Goal: Task Accomplishment & Management: Manage account settings

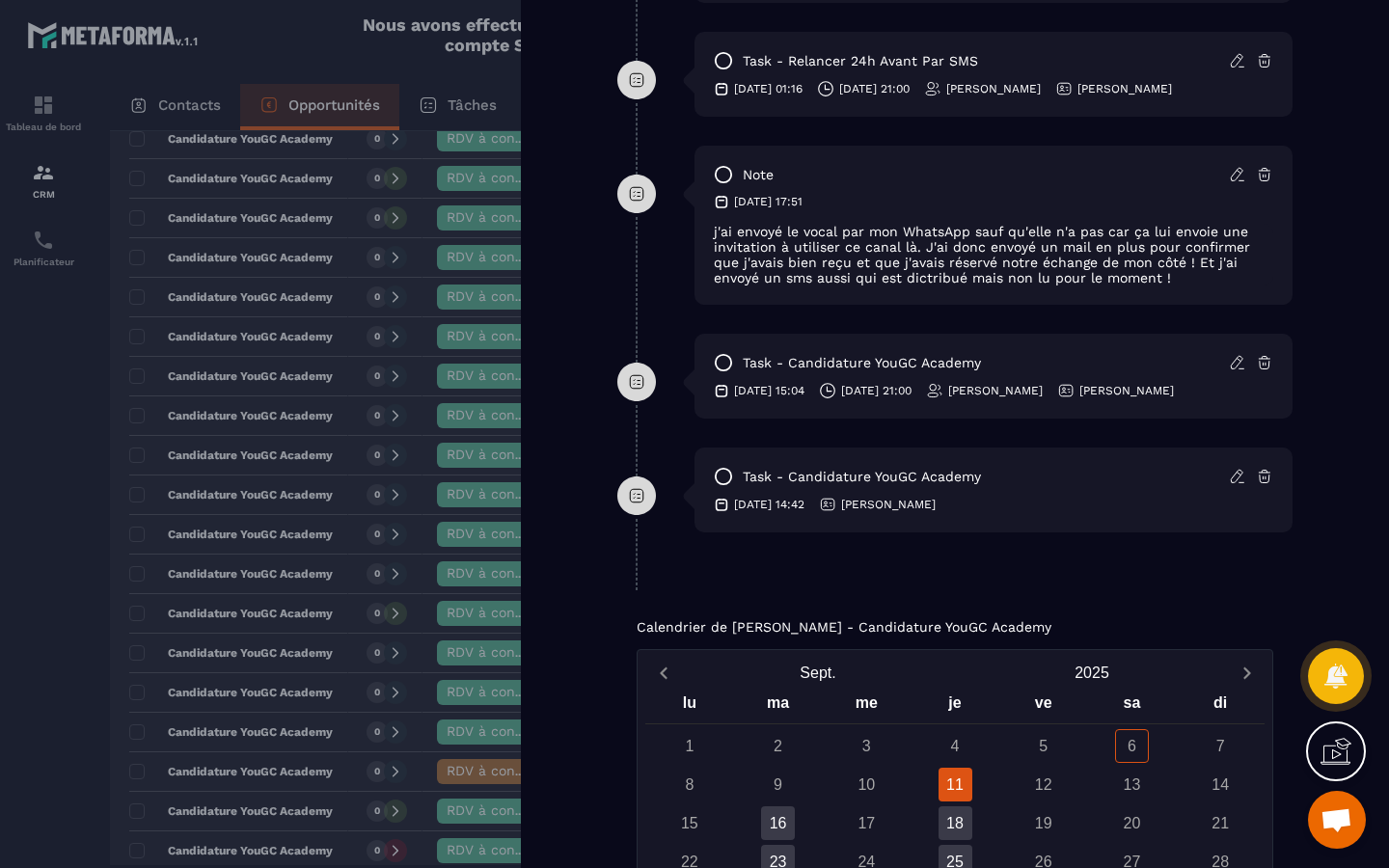
scroll to position [1617, 0]
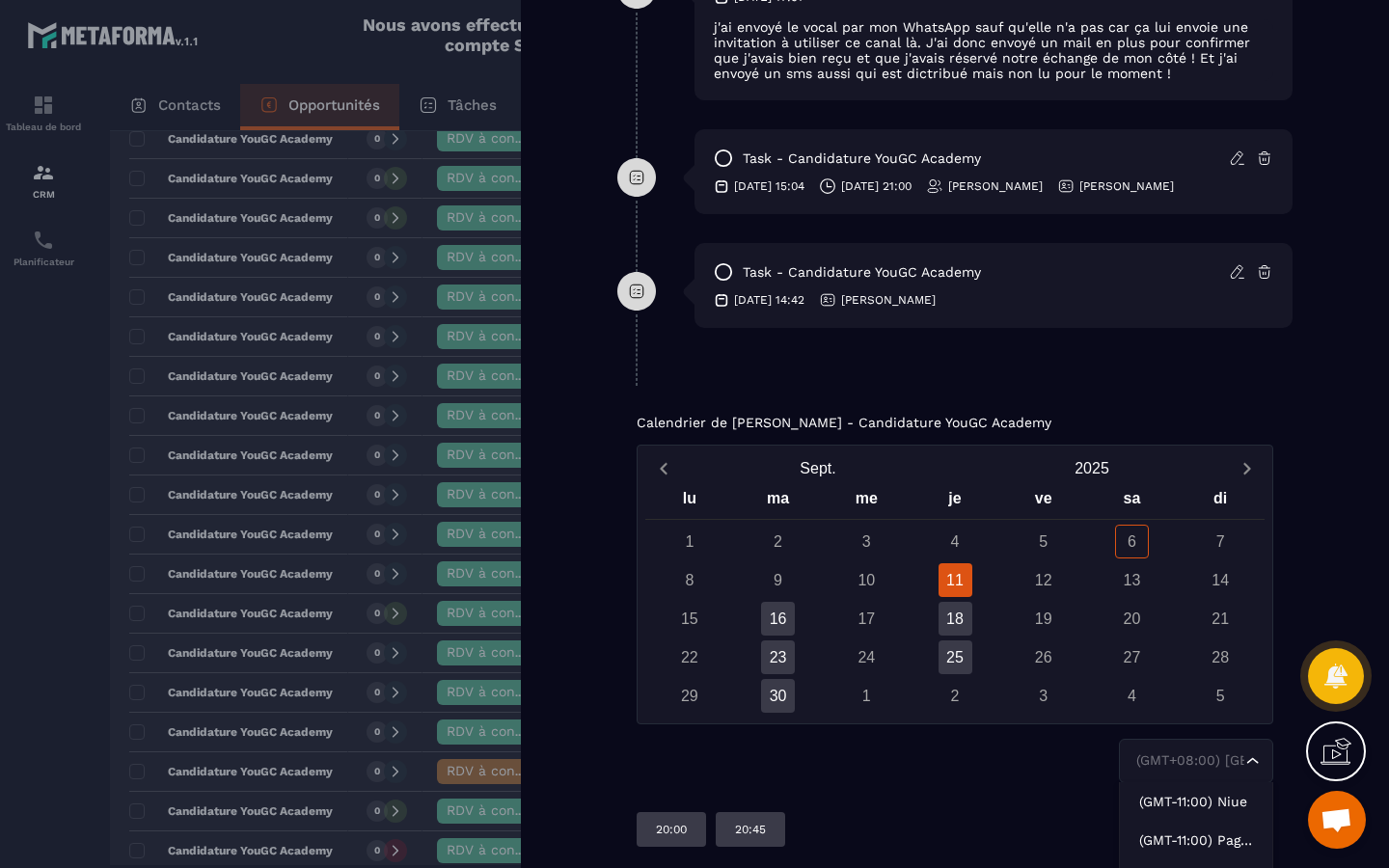
click at [1251, 764] on icon "Search for option" at bounding box center [1253, 761] width 19 height 19
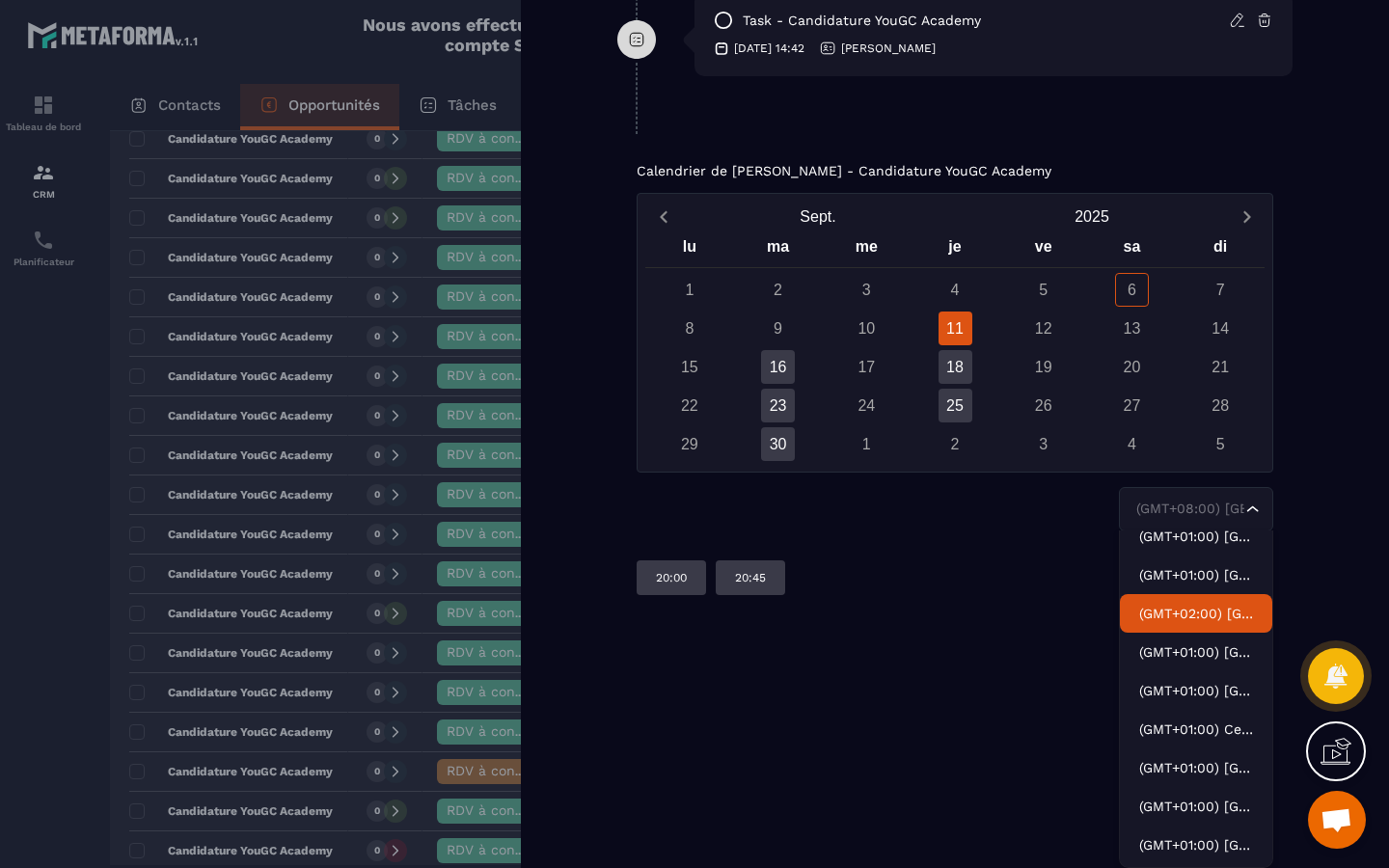
scroll to position [4087, 0]
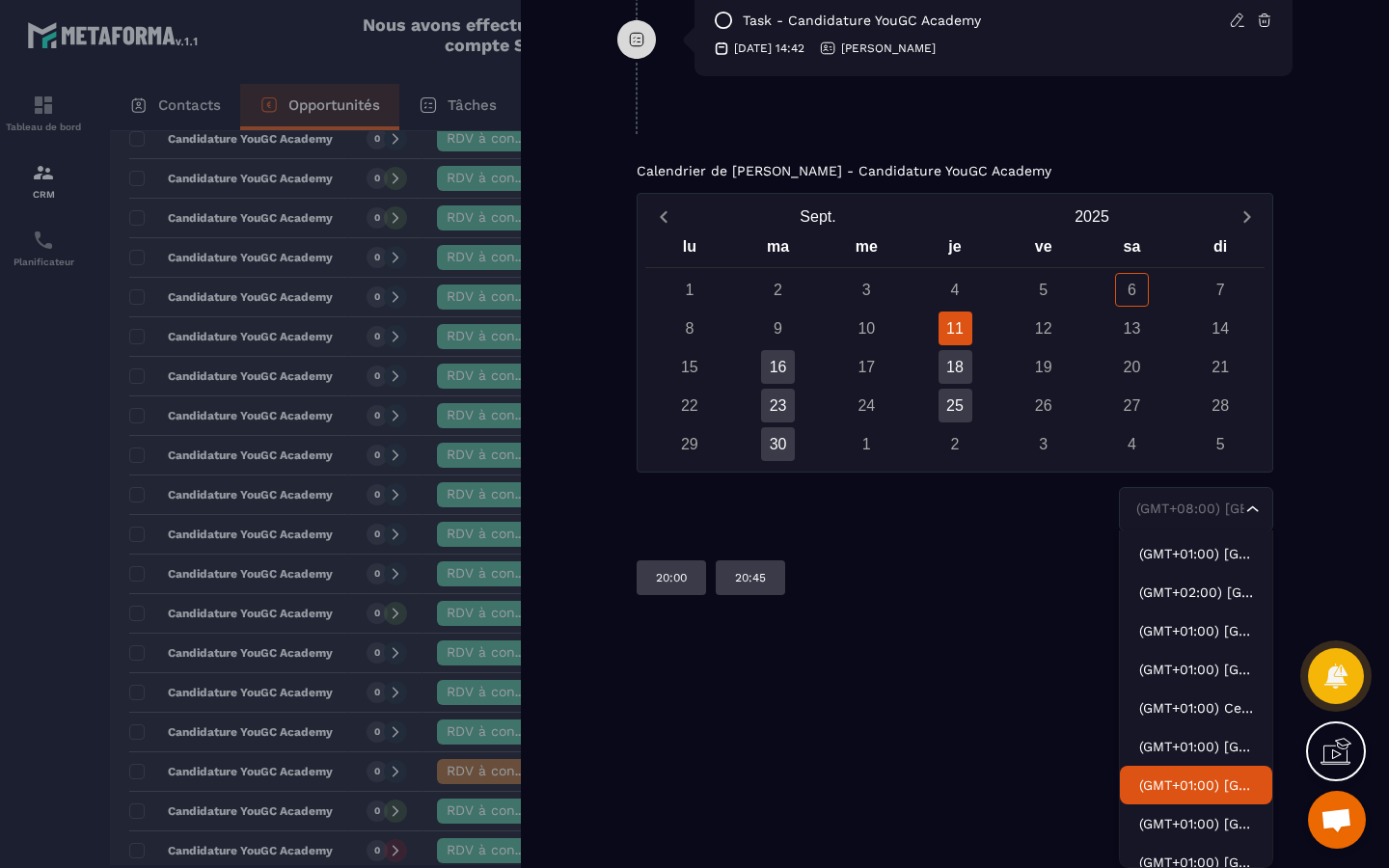
click at [1198, 785] on p "(GMT+01:00) [GEOGRAPHIC_DATA]" at bounding box center [1196, 786] width 114 height 19
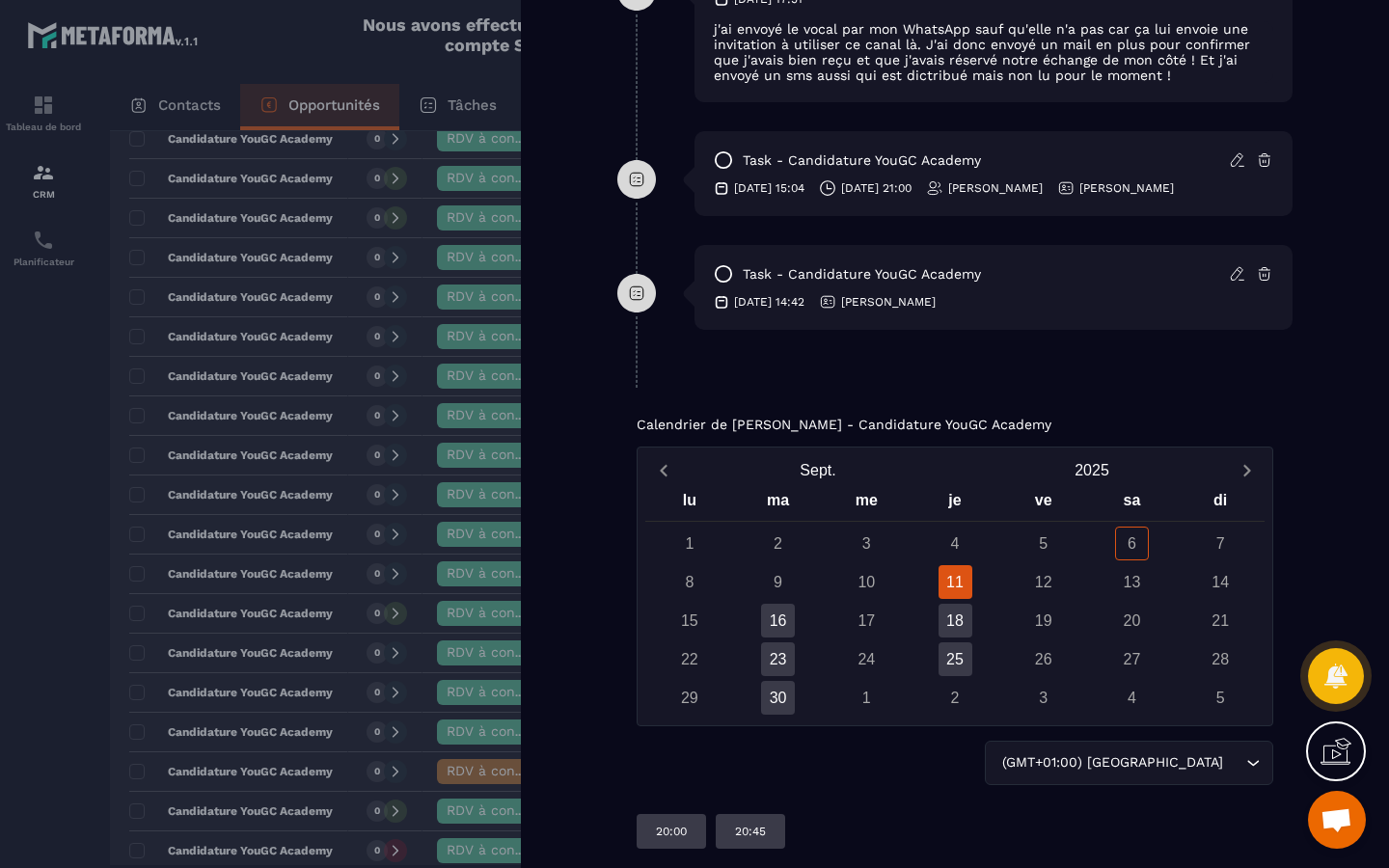
scroll to position [1617, 0]
click at [952, 625] on div "18" at bounding box center [955, 620] width 34 height 34
click at [959, 656] on div "25" at bounding box center [955, 659] width 34 height 34
click at [782, 623] on div "16" at bounding box center [778, 620] width 34 height 34
click at [782, 664] on div "23" at bounding box center [778, 659] width 34 height 34
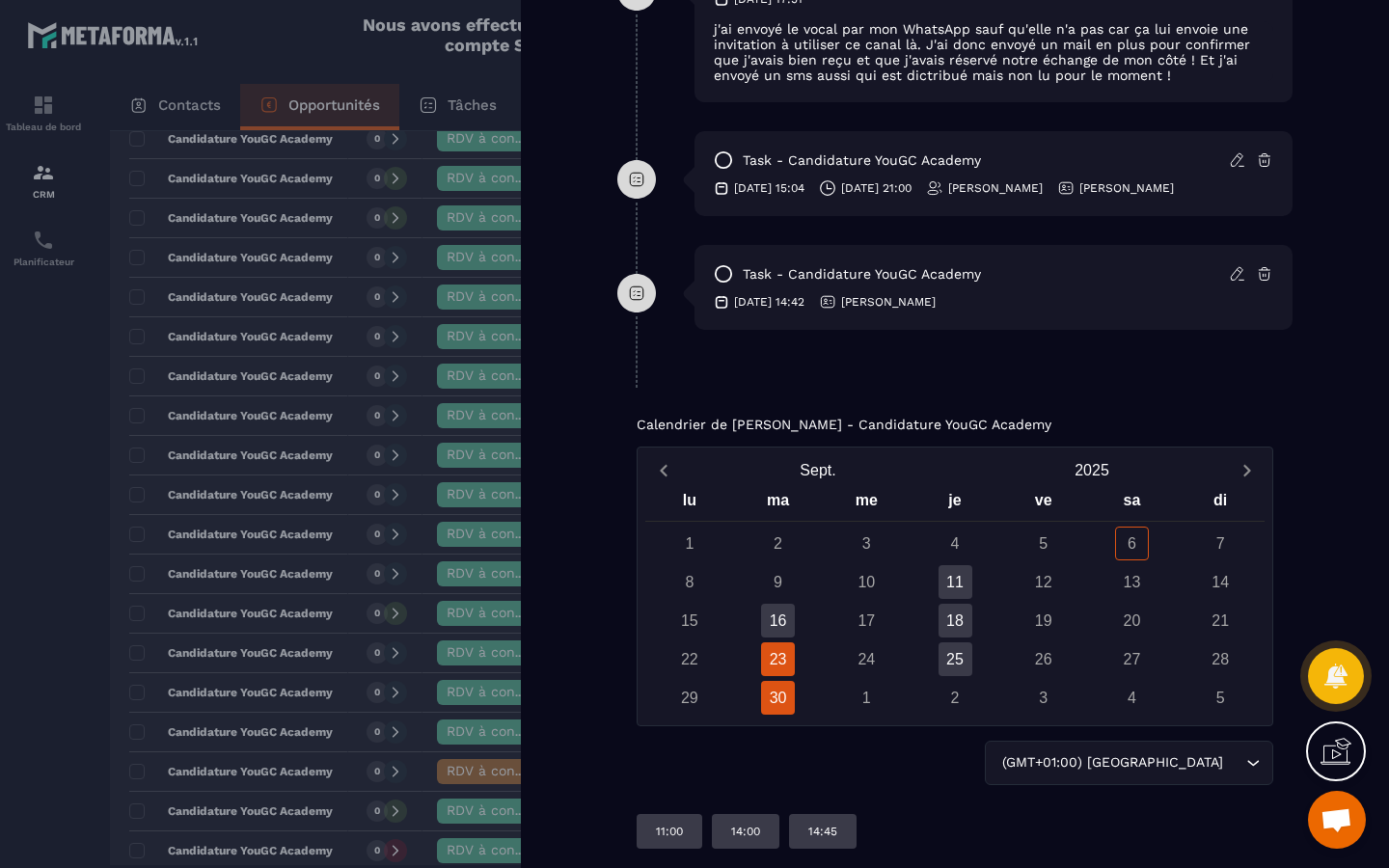
click at [782, 698] on div "30" at bounding box center [778, 698] width 34 height 34
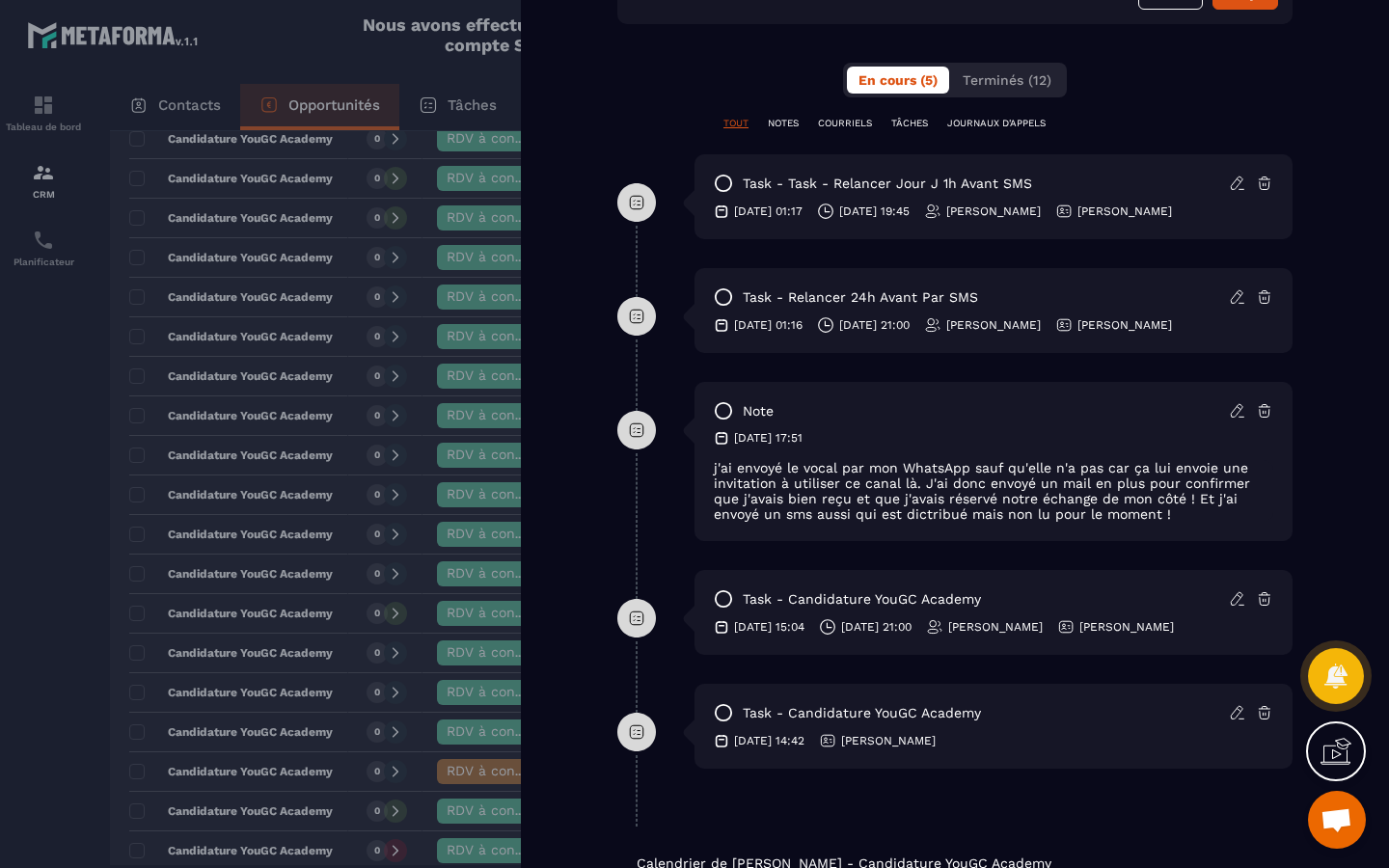
scroll to position [1004, 0]
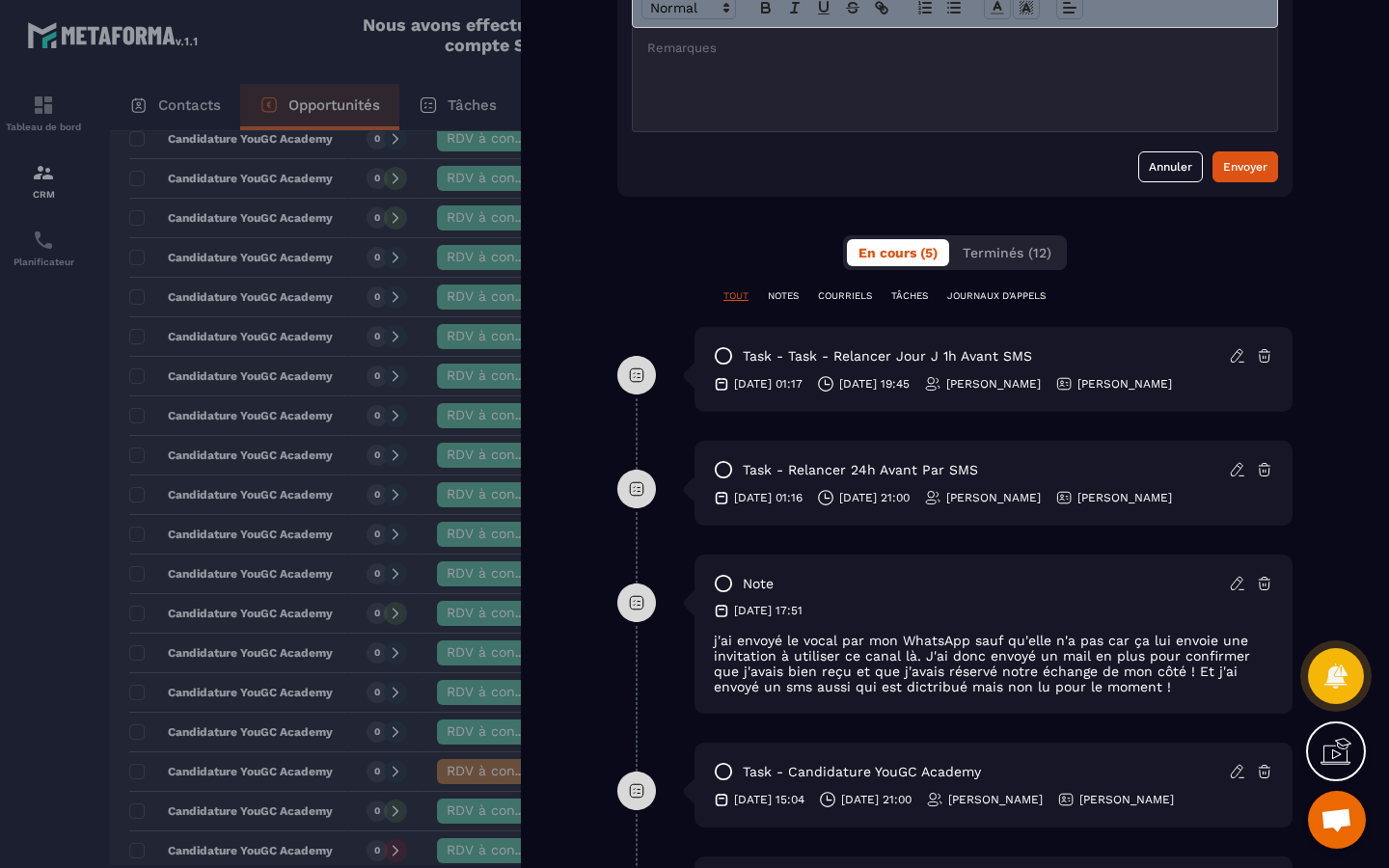
click at [606, 129] on div "Back New lead à traiter 🔥 New lead à RAPPELER 📞 RDV à confimer ❓ RDV à conf. A …" at bounding box center [955, 434] width 868 height 868
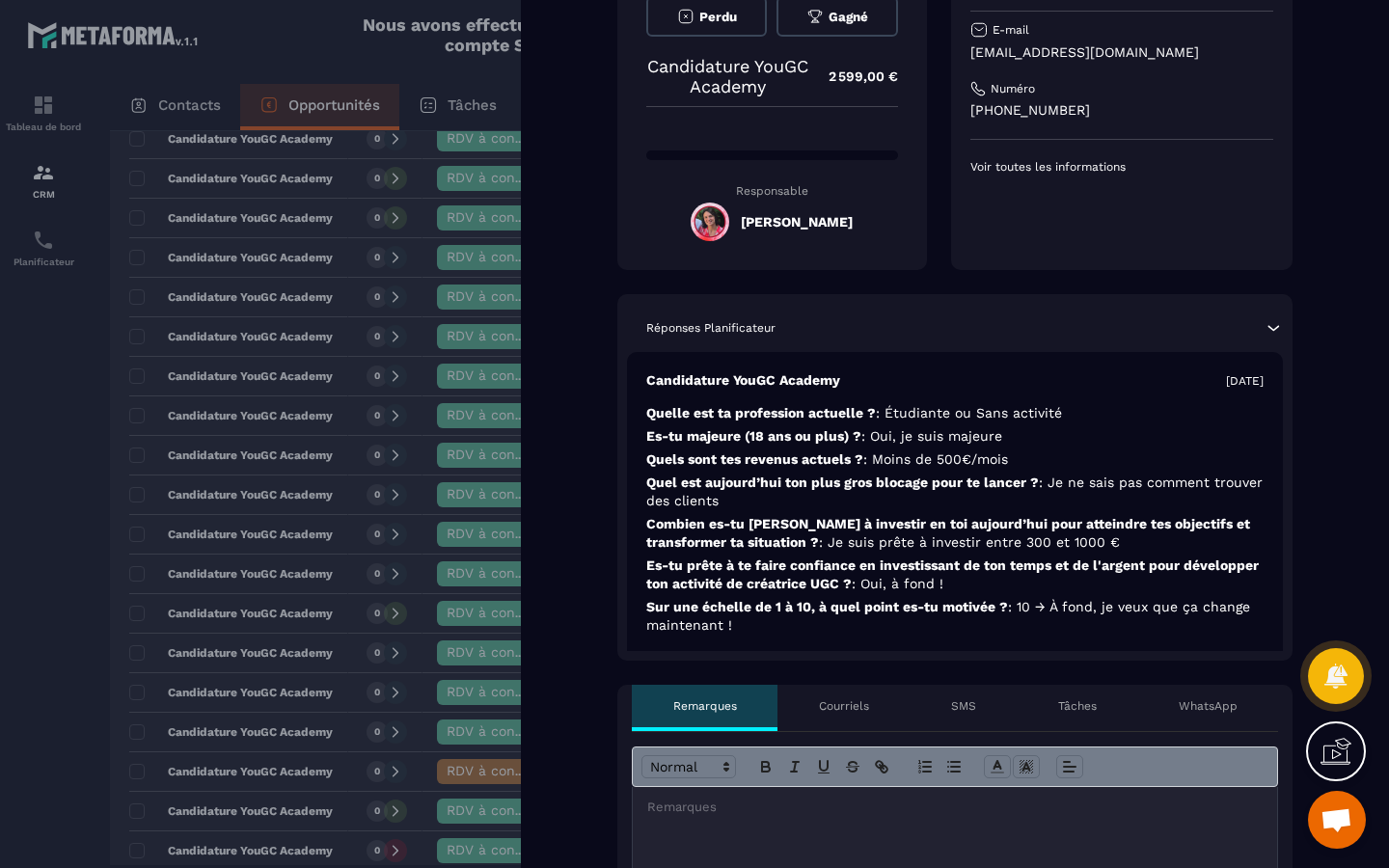
scroll to position [0, 0]
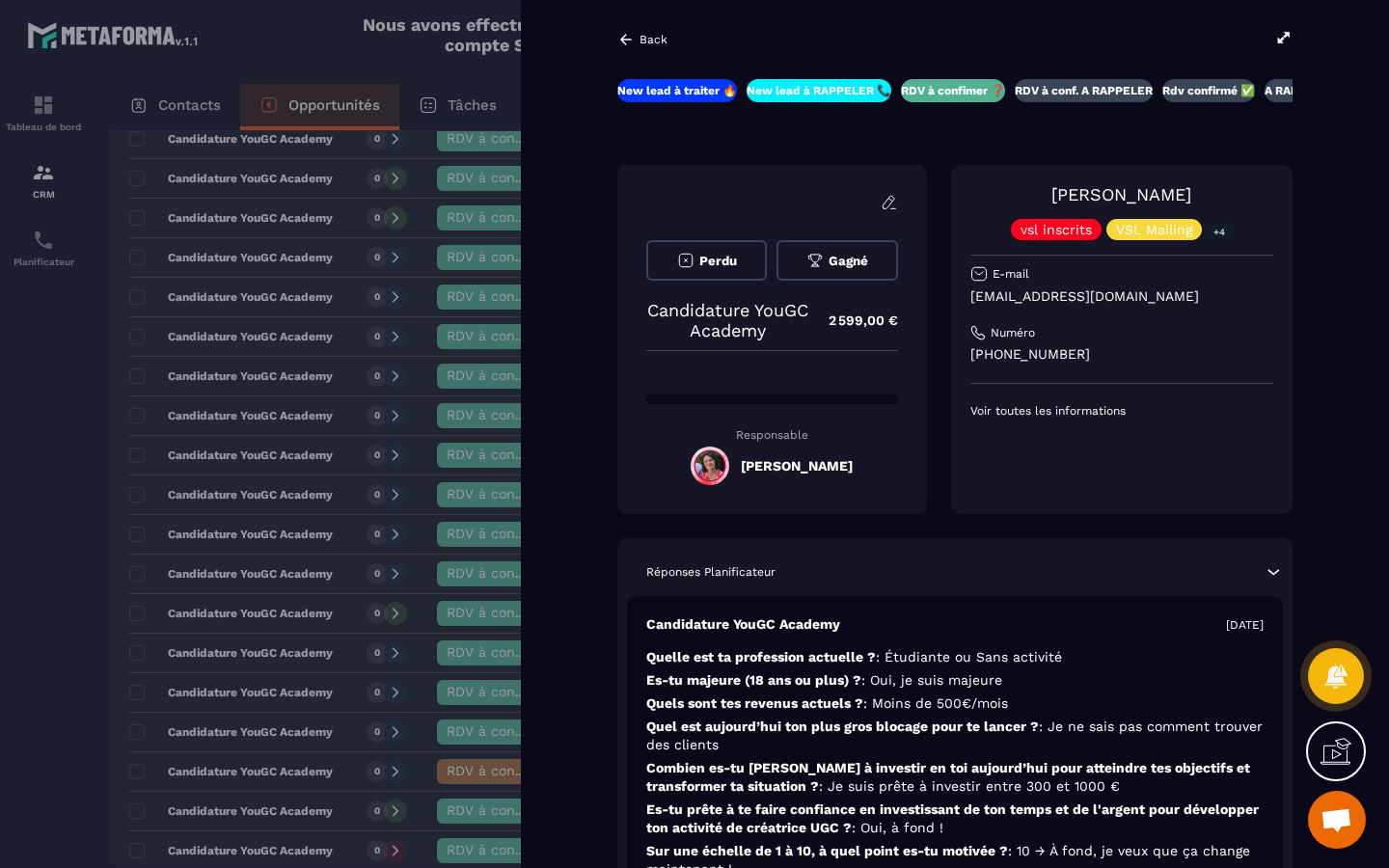
click at [631, 41] on icon at bounding box center [626, 40] width 17 height 17
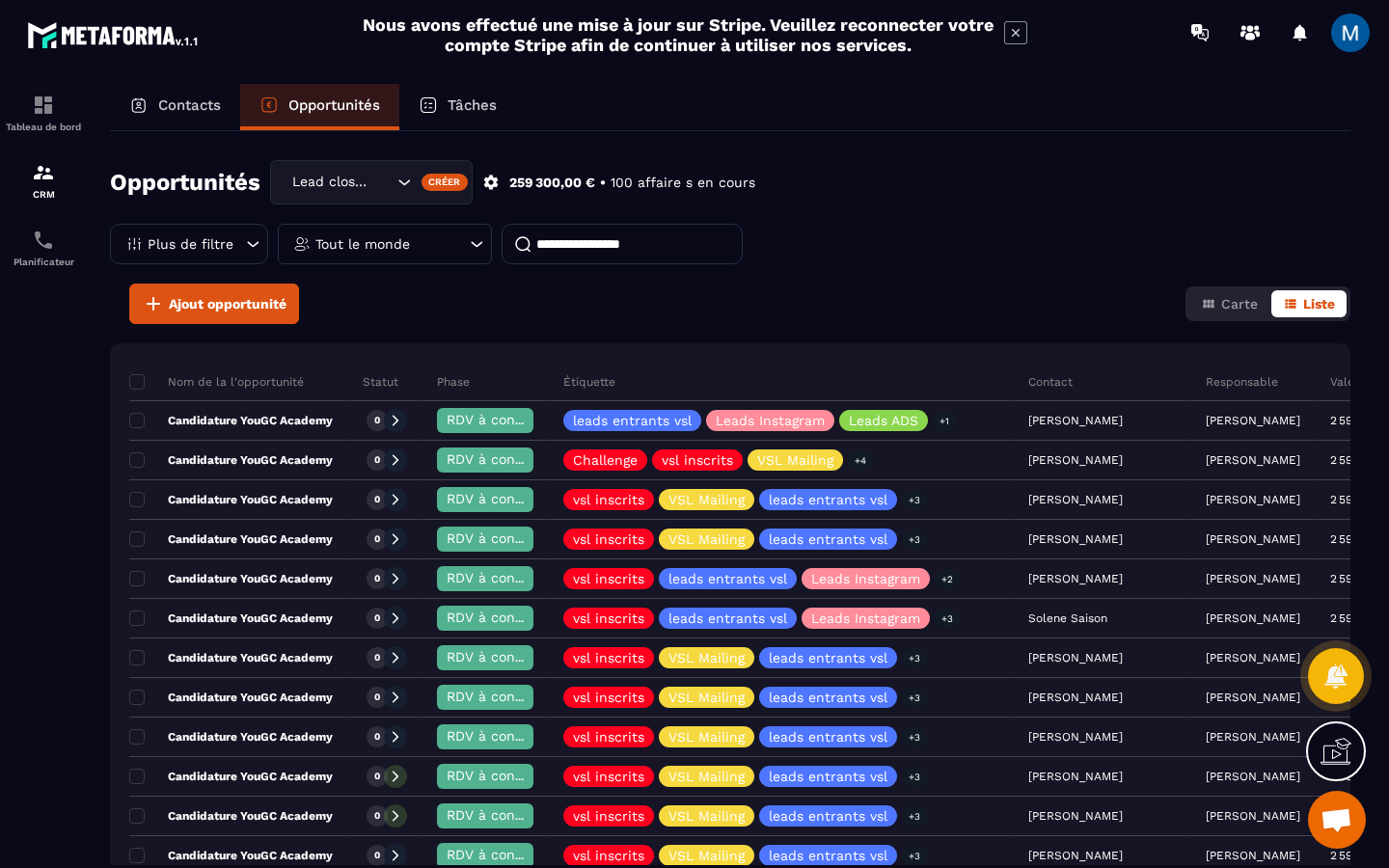
click at [561, 241] on input at bounding box center [622, 244] width 241 height 41
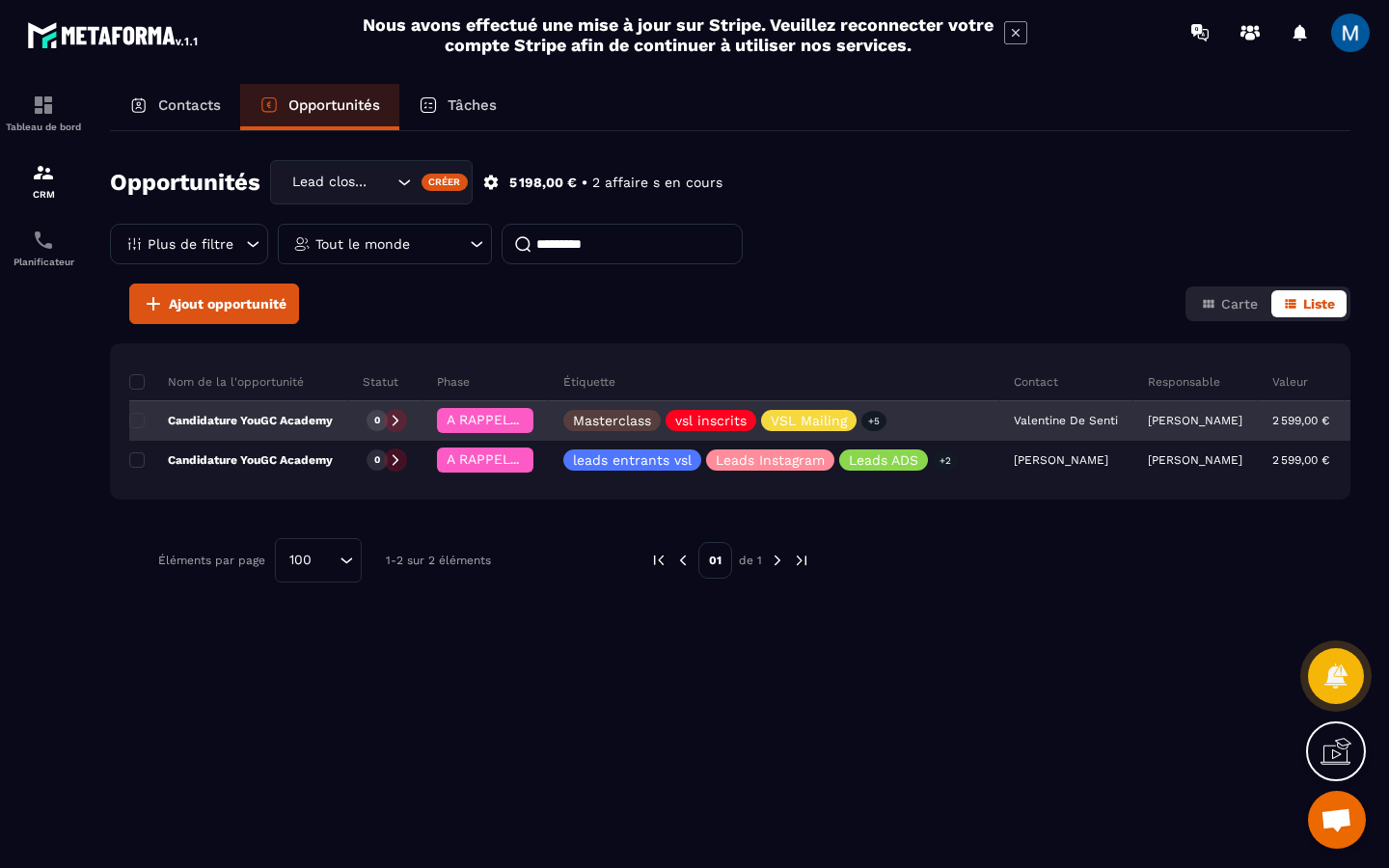
type input "*********"
click at [325, 421] on p "Candidature YouGC Academy" at bounding box center [231, 420] width 203 height 16
